Goal: Find specific page/section: Find specific page/section

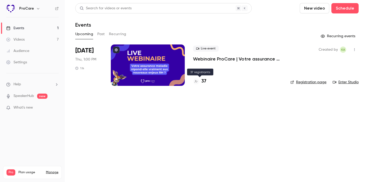
click at [204, 83] on h4 "37" at bounding box center [203, 81] width 5 height 7
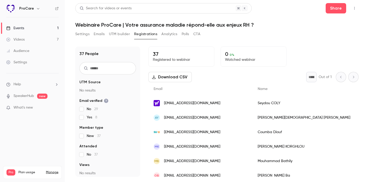
click at [27, 25] on link "Events 1" at bounding box center [32, 28] width 65 height 11
